Goal: Task Accomplishment & Management: Manage account settings

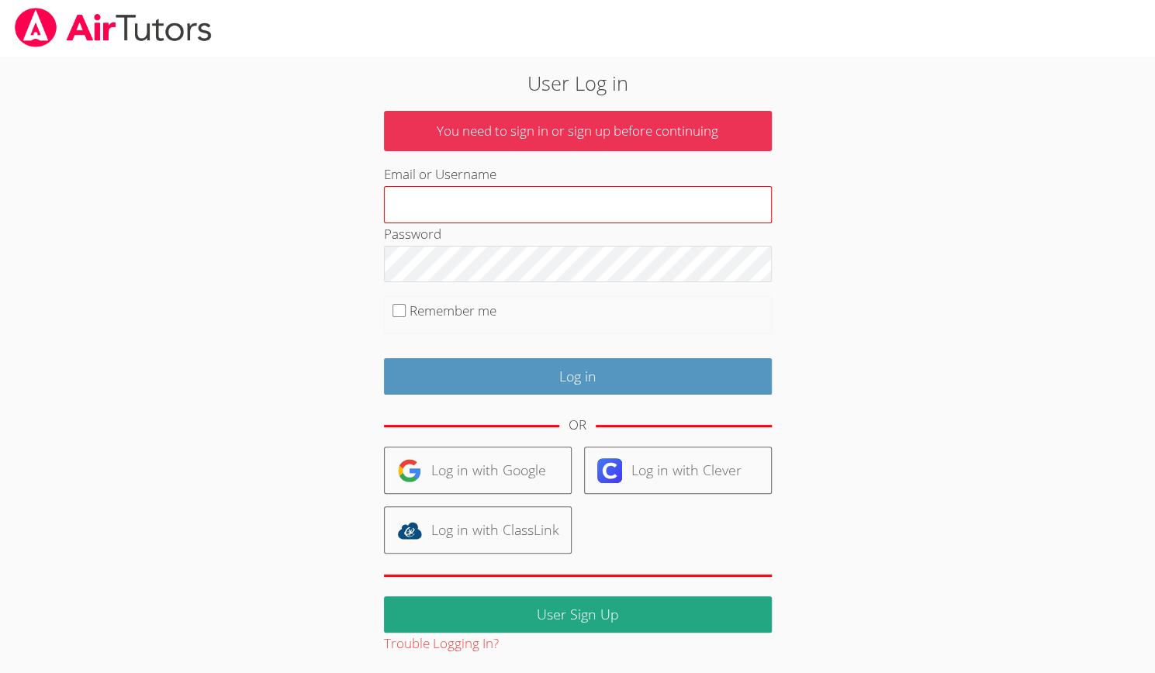
click at [481, 199] on input "Email or Username" at bounding box center [578, 204] width 388 height 37
type input "[PERSON_NAME][EMAIL_ADDRESS][DOMAIN_NAME]"
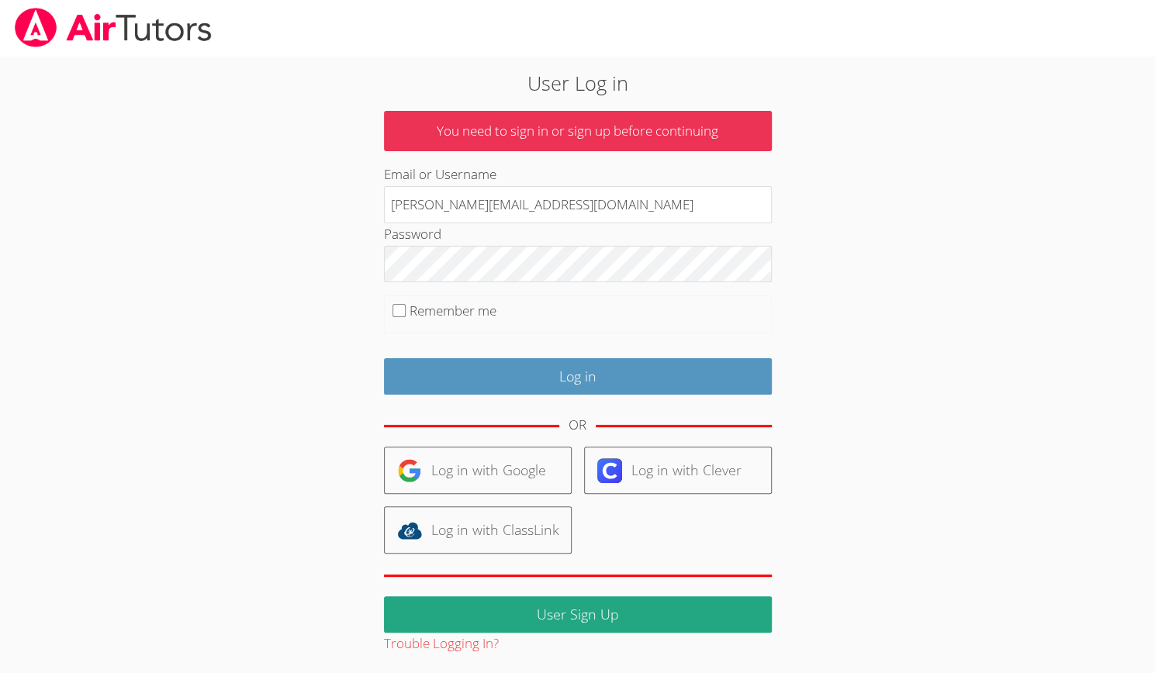
click at [408, 319] on fieldset "Remember me" at bounding box center [578, 314] width 388 height 39
click at [404, 309] on input "Remember me" at bounding box center [398, 310] width 13 height 13
checkbox input "true"
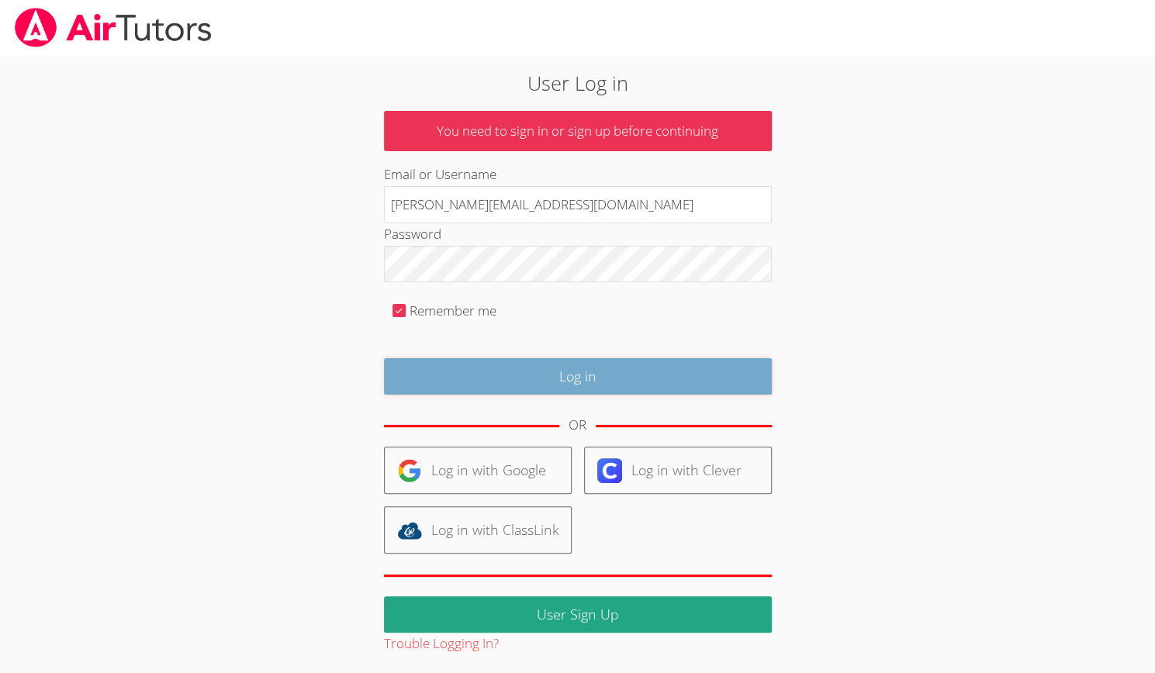
click at [566, 361] on input "Log in" at bounding box center [578, 376] width 388 height 36
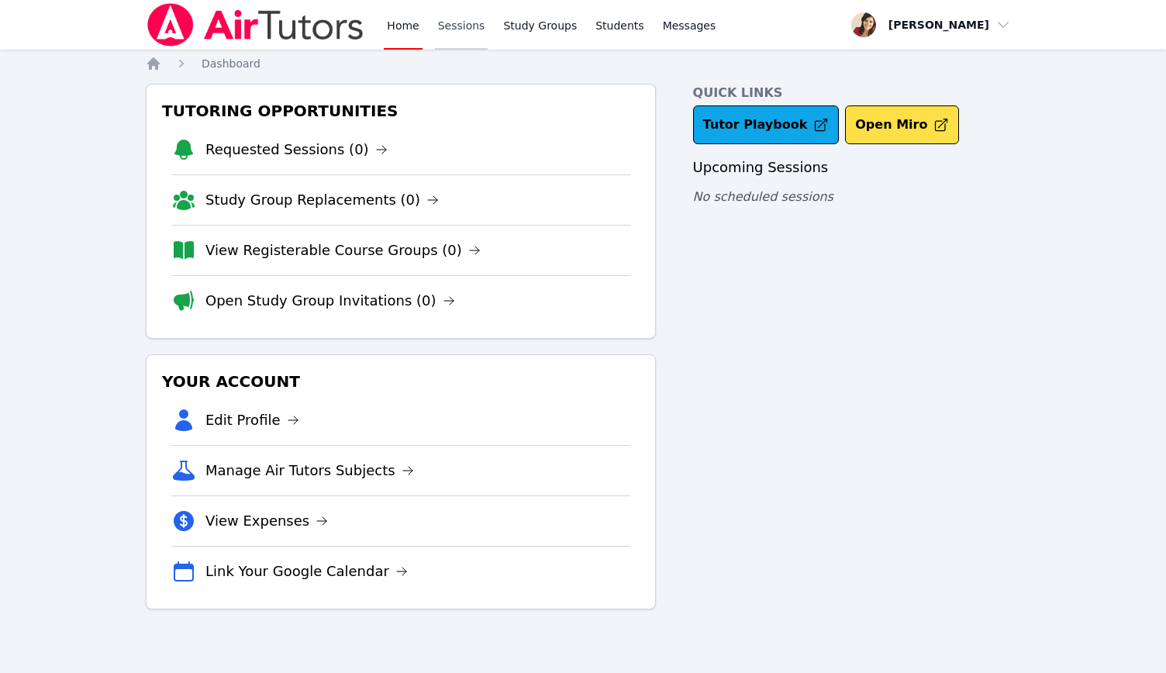
click at [451, 38] on link "Sessions" at bounding box center [462, 25] width 54 height 50
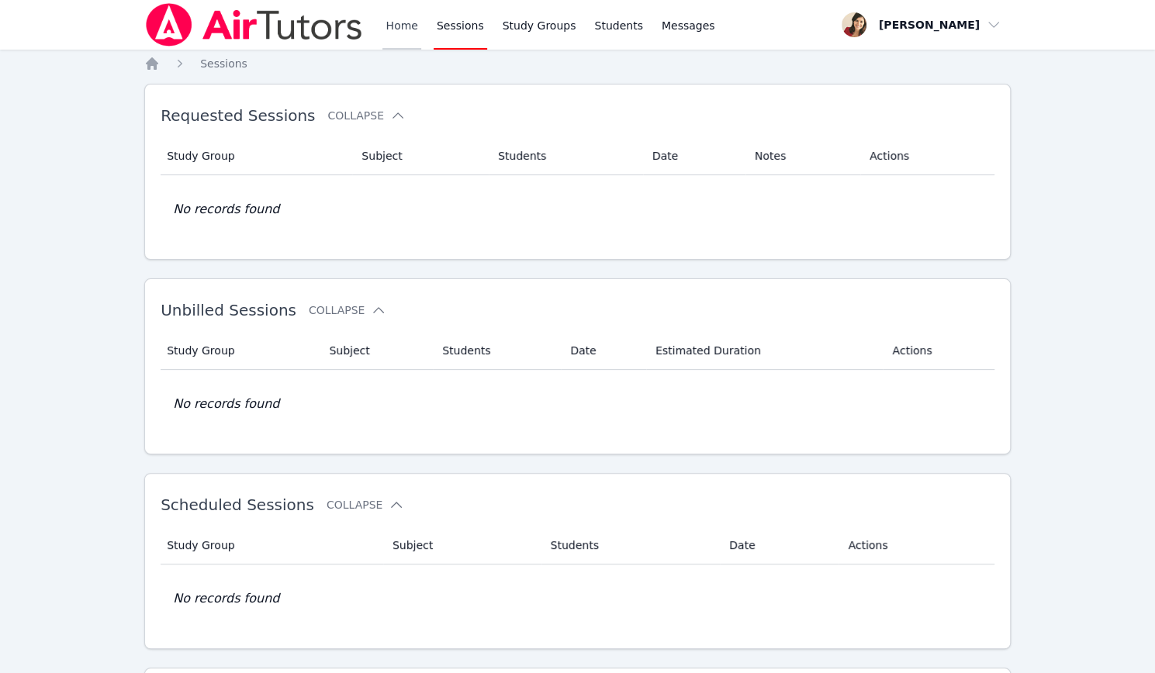
click at [402, 40] on link "Home" at bounding box center [401, 25] width 38 height 50
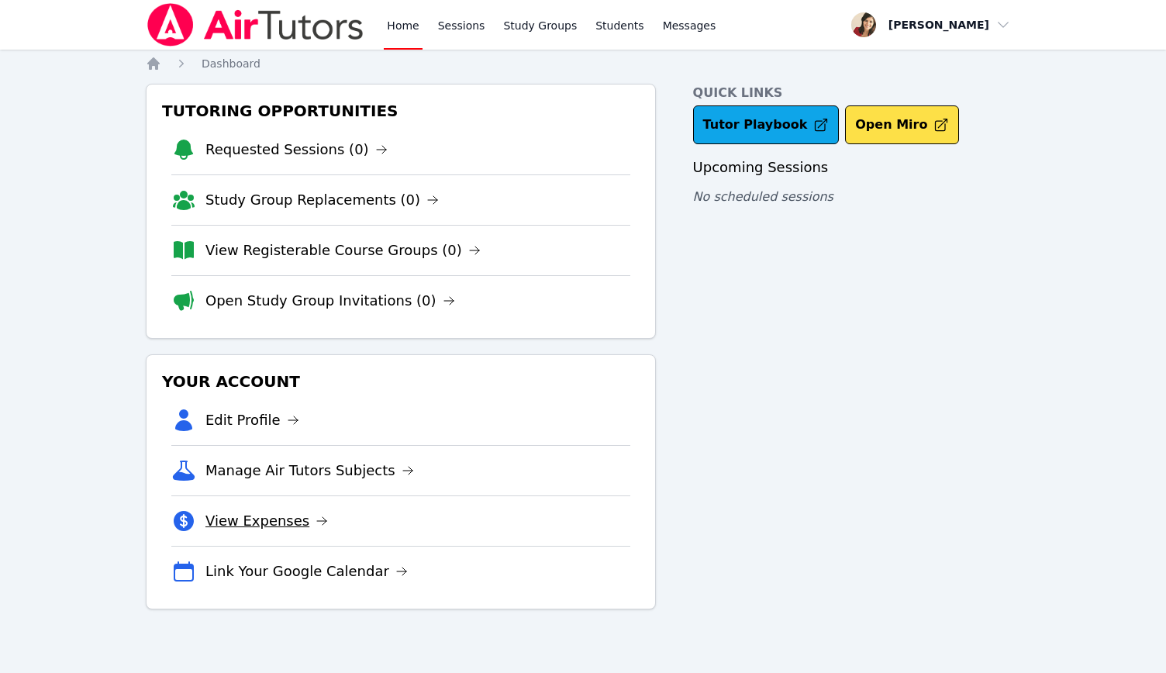
click at [250, 527] on link "View Expenses" at bounding box center [266, 521] width 123 height 22
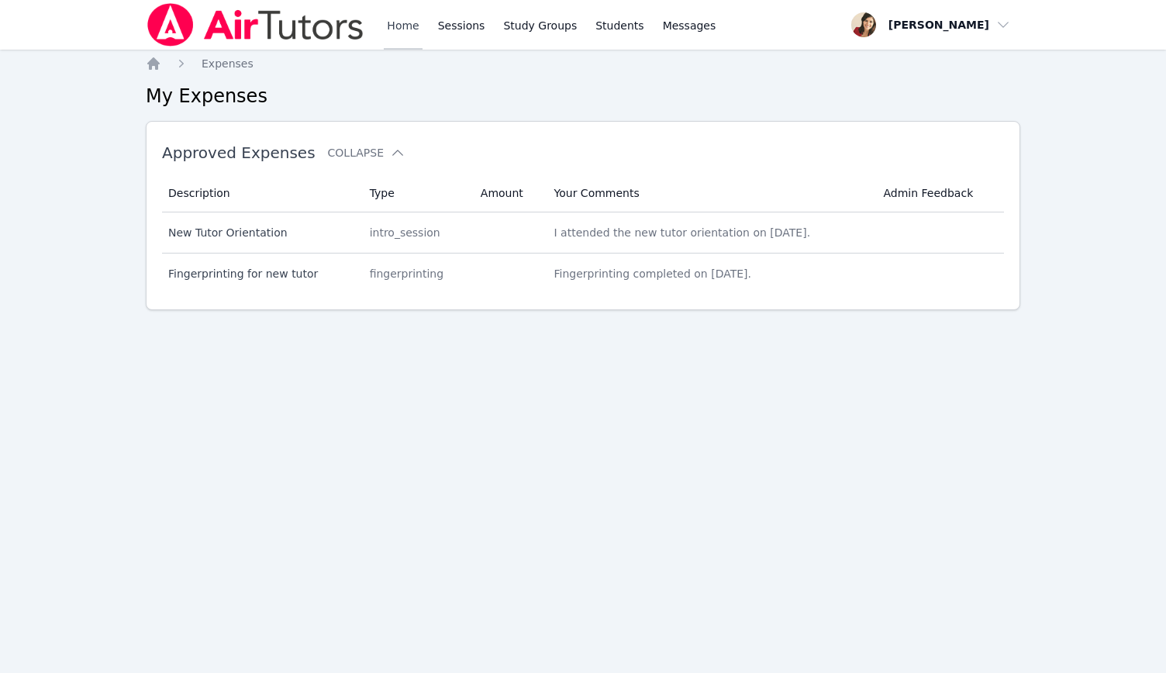
click at [416, 18] on link "Home" at bounding box center [403, 25] width 38 height 50
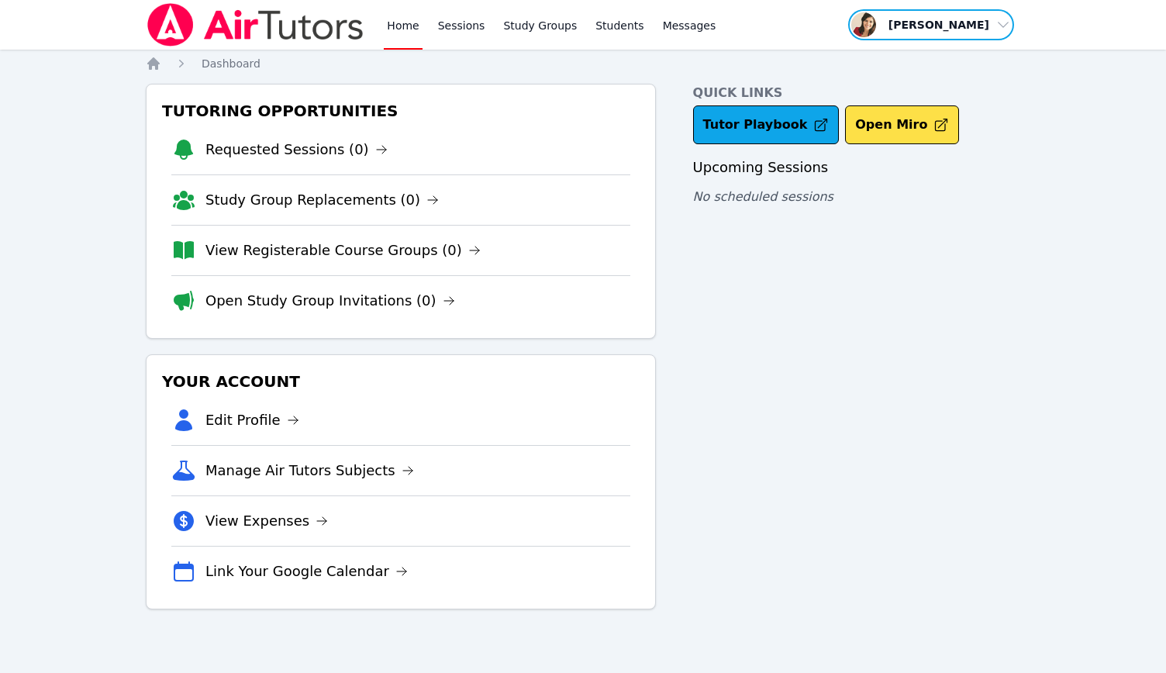
click at [1003, 33] on span "button" at bounding box center [931, 25] width 169 height 34
click at [910, 57] on link "Profile" at bounding box center [936, 61] width 149 height 28
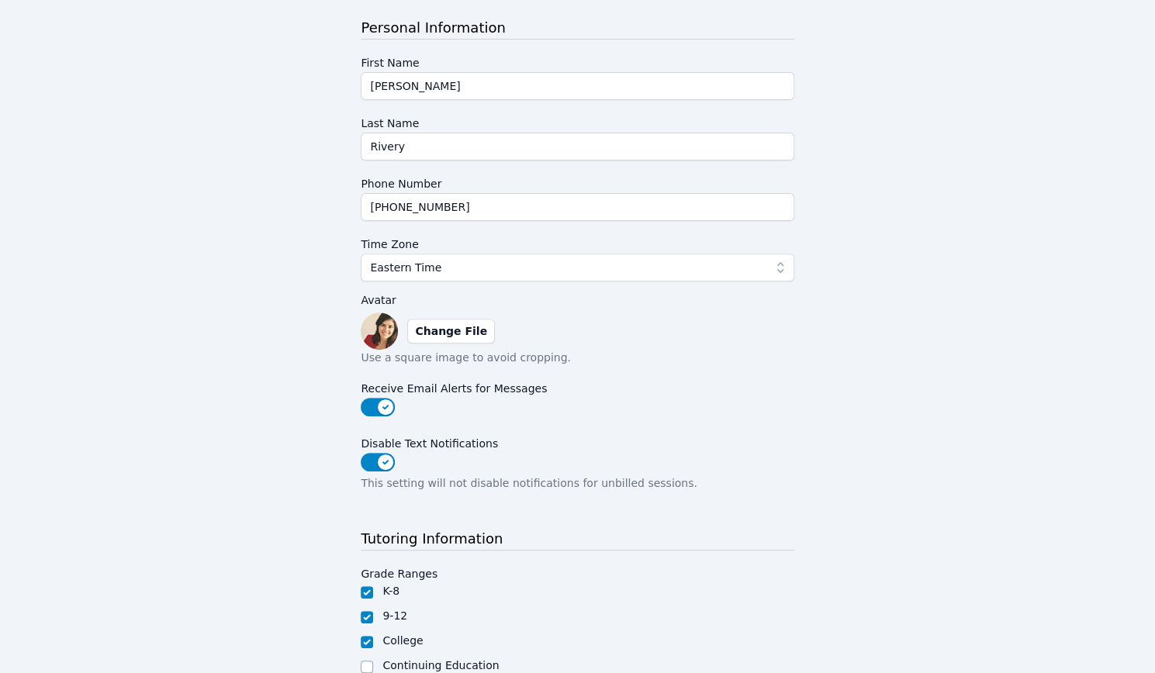
scroll to position [287, 0]
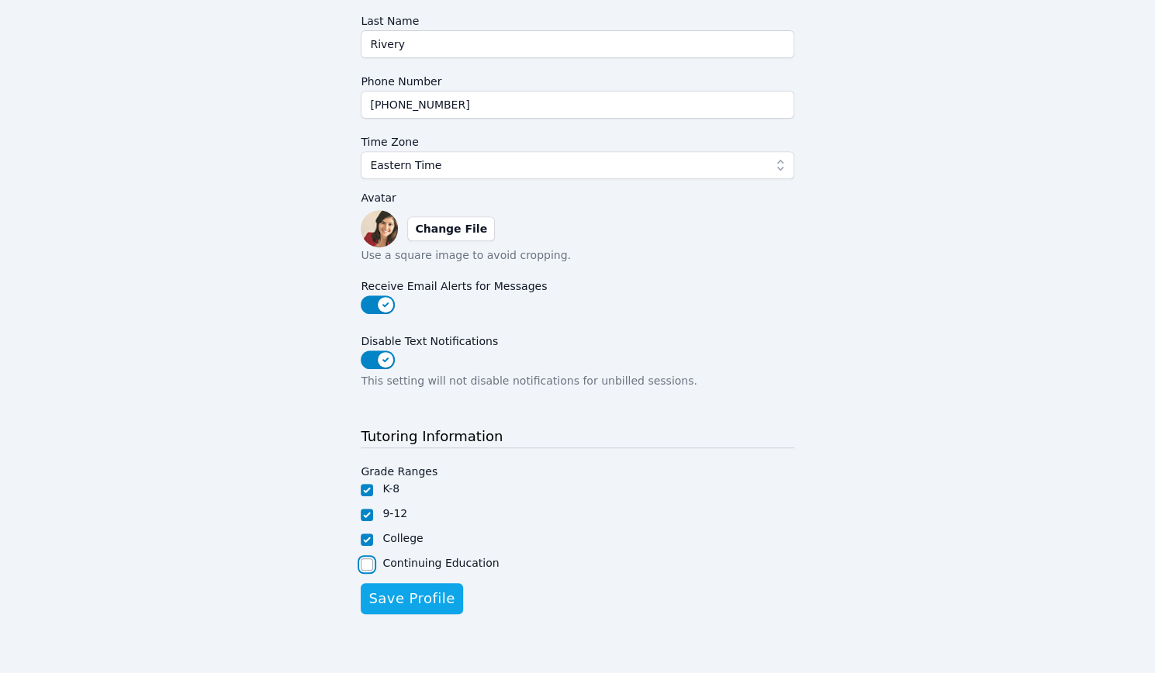
click at [361, 558] on input "Continuing Education" at bounding box center [367, 564] width 12 height 12
checkbox input "true"
click at [405, 593] on span "Save Profile" at bounding box center [411, 599] width 86 height 22
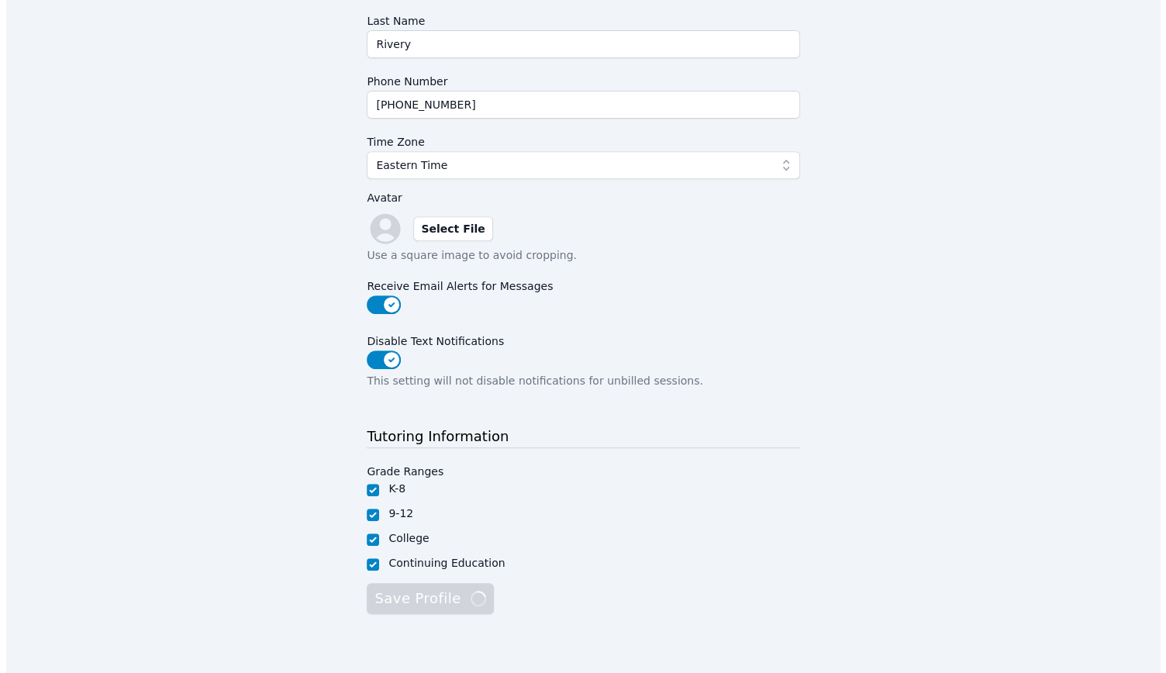
scroll to position [0, 0]
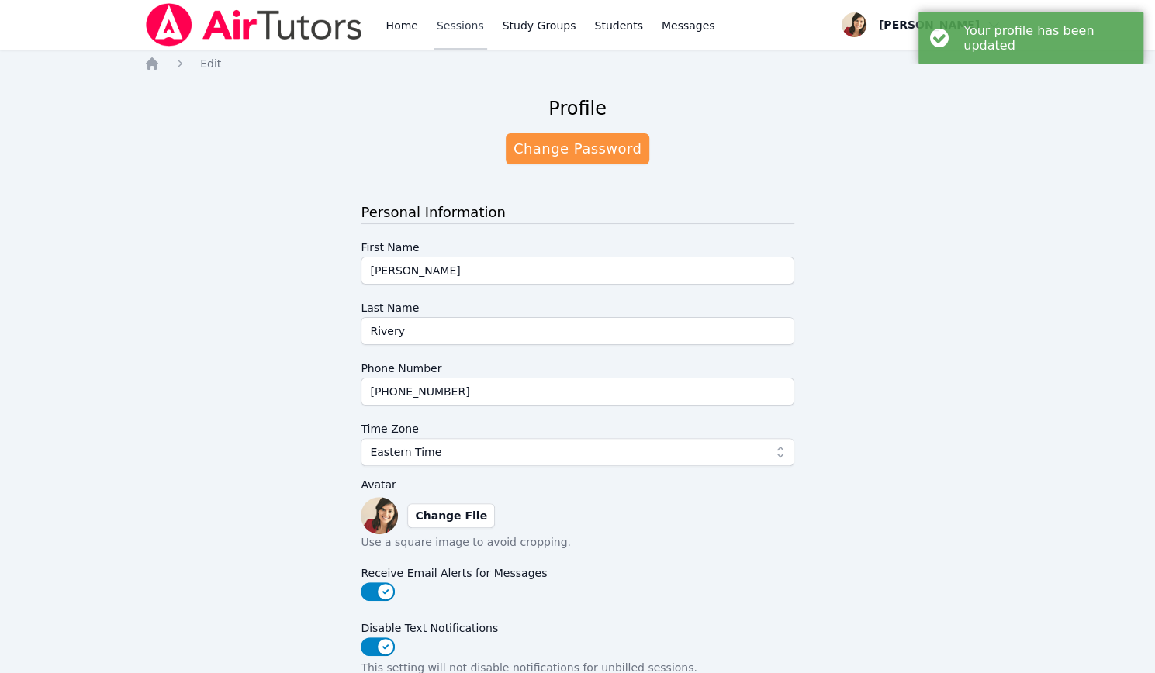
click at [453, 26] on link "Sessions" at bounding box center [460, 25] width 54 height 50
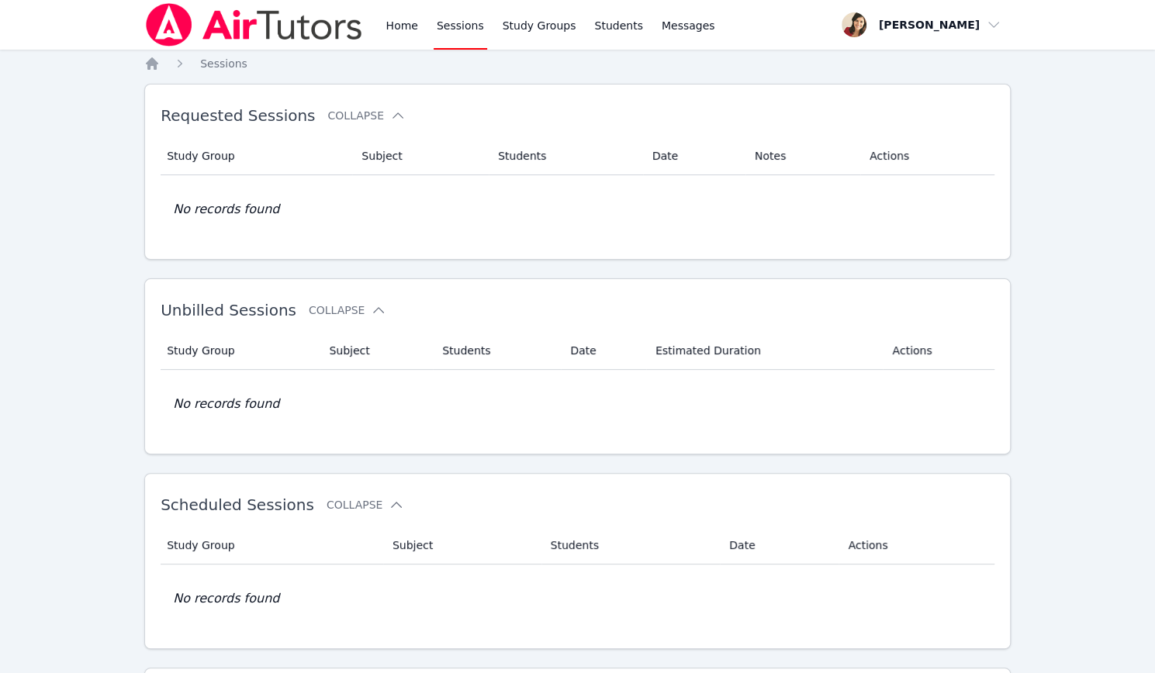
click at [382, 26] on div "Home Sessions Study Groups Students Messages" at bounding box center [430, 25] width 573 height 50
click at [389, 26] on link "Home" at bounding box center [401, 25] width 38 height 50
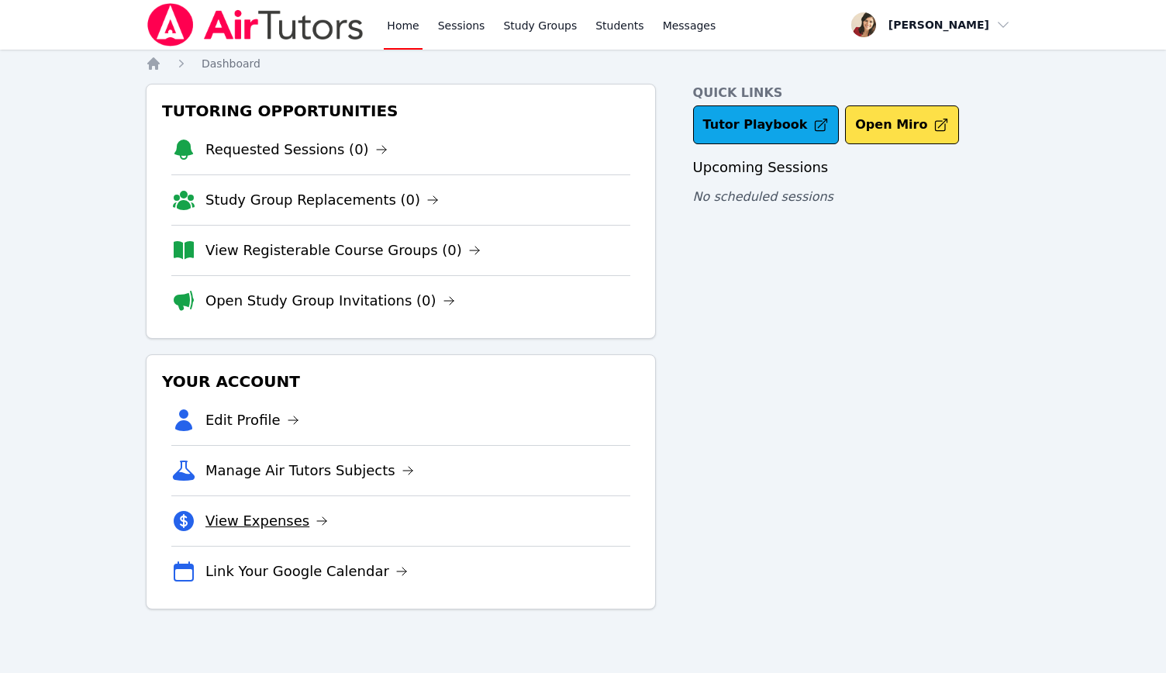
click at [243, 518] on link "View Expenses" at bounding box center [266, 521] width 123 height 22
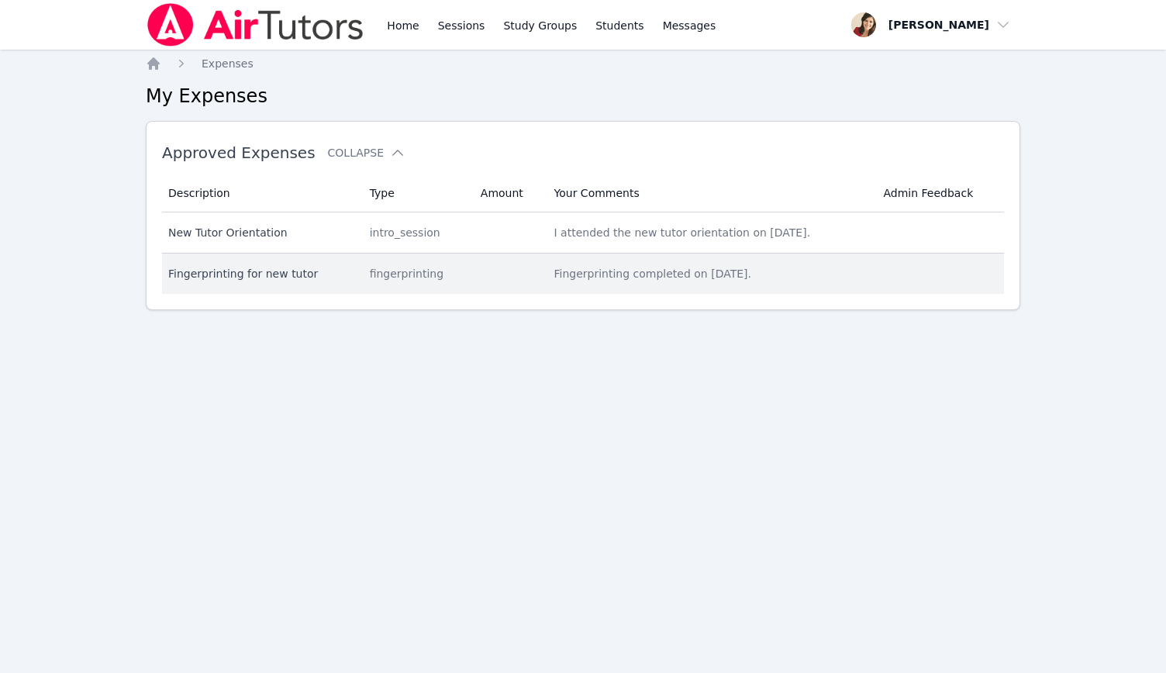
click at [206, 269] on div "Fingerprinting for new tutor" at bounding box center [259, 274] width 183 height 16
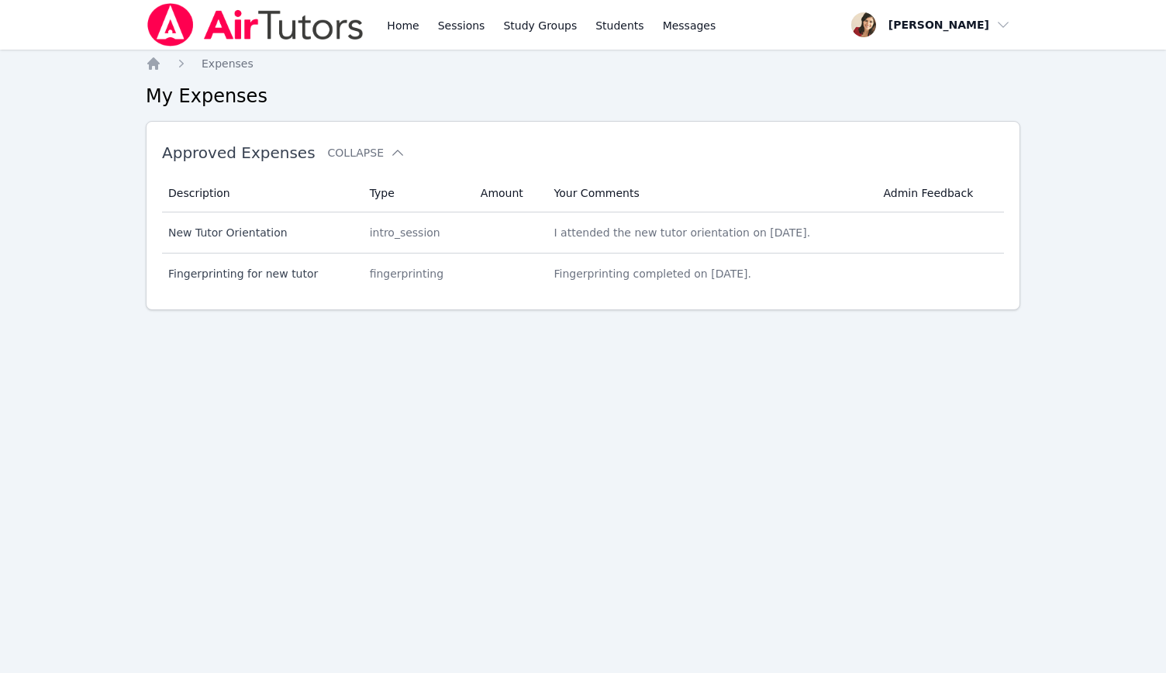
click at [164, 99] on h2 "My Expenses" at bounding box center [583, 96] width 875 height 25
click at [293, 26] on img at bounding box center [255, 24] width 219 height 43
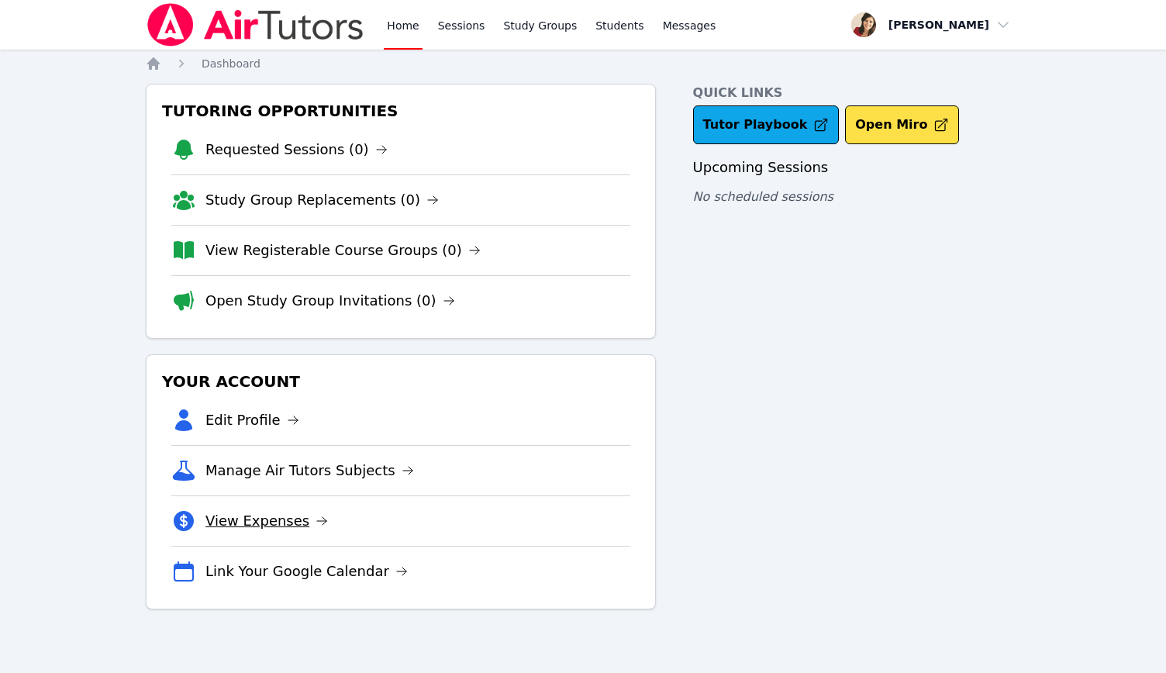
click at [240, 519] on link "View Expenses" at bounding box center [266, 521] width 123 height 22
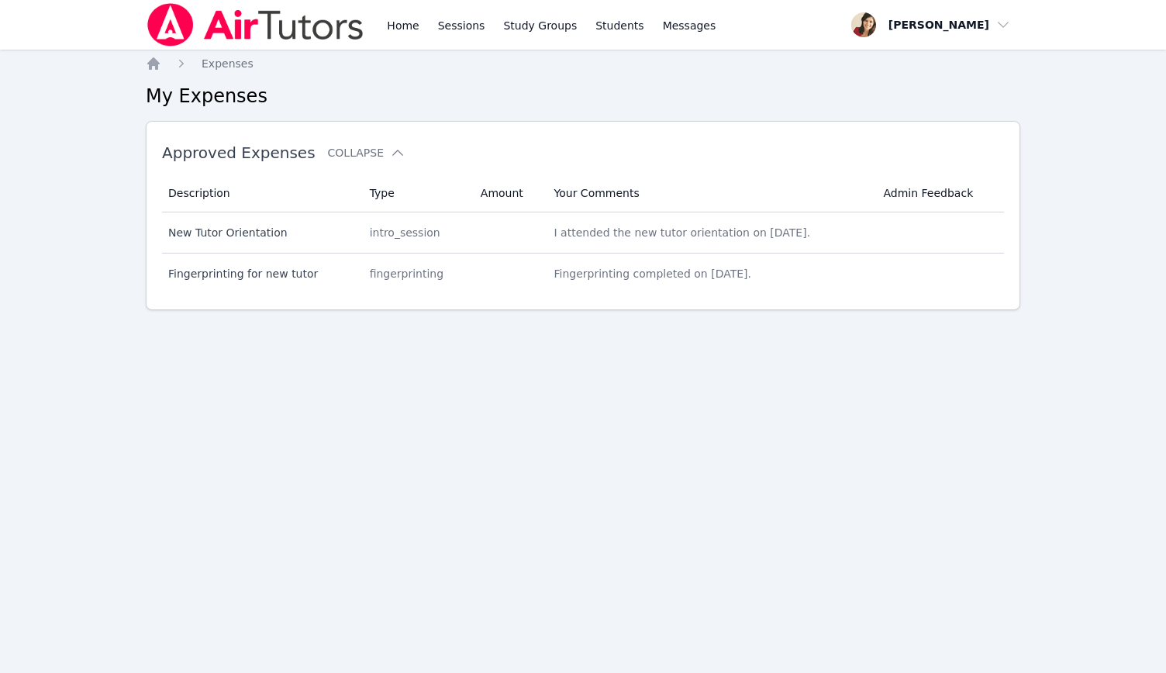
click at [177, 74] on div "Home Expenses My Expenses Approved Expenses Collapse Description Type Amount Yo…" at bounding box center [583, 208] width 875 height 304
click at [163, 112] on div "Home Expenses My Expenses Approved Expenses Collapse Description Type Amount Yo…" at bounding box center [583, 208] width 875 height 304
click at [73, 32] on nav "Home Sessions Study Groups Students Messages Open user menu [PERSON_NAME] Open …" at bounding box center [583, 25] width 1166 height 50
click at [182, 104] on h2 "My Expenses" at bounding box center [583, 96] width 875 height 25
click at [226, 67] on span "Expenses" at bounding box center [228, 63] width 52 height 12
